Goal: Find specific page/section: Find specific page/section

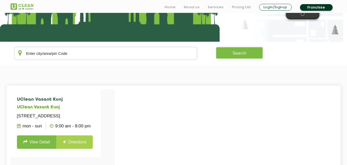
scroll to position [79, 0]
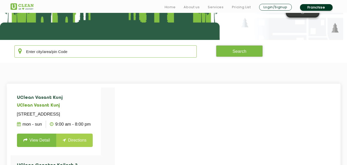
click at [160, 47] on input "text" at bounding box center [105, 51] width 183 height 12
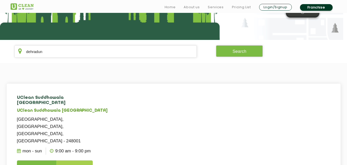
click at [102, 108] on li "[GEOGRAPHIC_DATA] [GEOGRAPHIC_DATA] [GEOGRAPHIC_DATA] [GEOGRAPHIC_DATA] [GEOGRA…" at bounding box center [63, 134] width 104 height 94
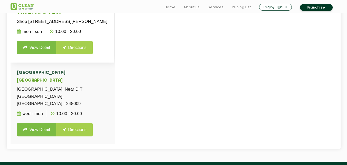
scroll to position [187, 0]
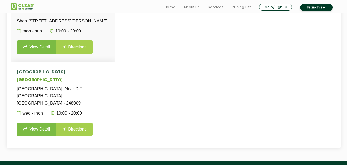
click at [97, 83] on h5 "[GEOGRAPHIC_DATA]" at bounding box center [62, 80] width 91 height 5
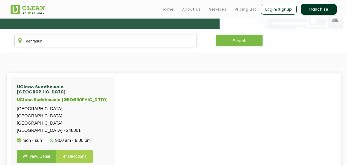
scroll to position [80, 0]
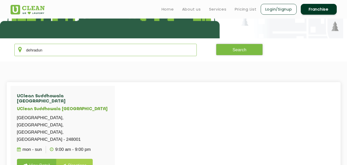
click at [79, 54] on input "dehradun" at bounding box center [105, 50] width 183 height 12
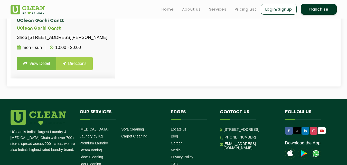
scroll to position [360, 0]
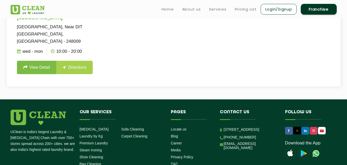
click at [99, 69] on li "[GEOGRAPHIC_DATA] - 248009 Wed - Mon 10:00 - 20:00 View Detail Directions" at bounding box center [63, 41] width 104 height 82
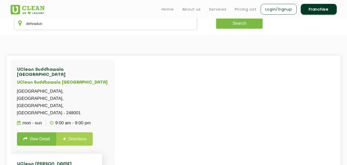
scroll to position [86, 0]
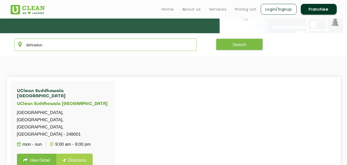
click at [77, 48] on input "dehradun" at bounding box center [105, 45] width 183 height 12
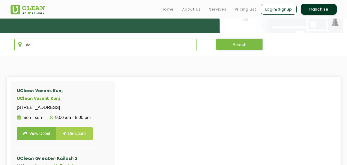
type input "d"
click at [58, 67] on section "UClean Vasant Kunj UClean [STREET_ADDRESS] Mon - Sun 9:00 AM - 8:00 PM View Det…" at bounding box center [173, 159] width 347 height 206
click at [56, 48] on input "text" at bounding box center [105, 45] width 183 height 12
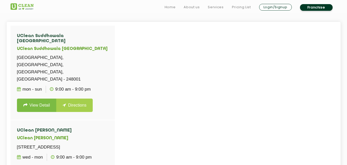
scroll to position [144, 0]
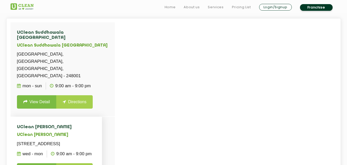
type input "dehradun"
click at [78, 117] on li "[GEOGRAPHIC_DATA][PERSON_NAME][STREET_ADDRESS][PERSON_NAME] Wed - Mon 9:00 AM -…" at bounding box center [56, 151] width 91 height 68
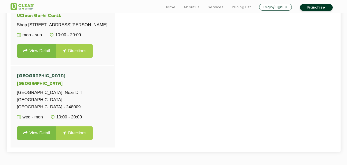
scroll to position [183, 0]
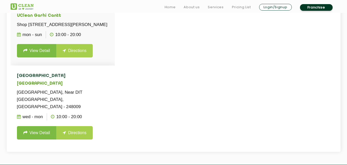
click at [39, 136] on link "View Detail" at bounding box center [37, 132] width 40 height 13
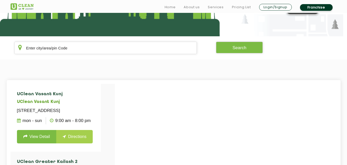
scroll to position [84, 0]
